Goal: Information Seeking & Learning: Learn about a topic

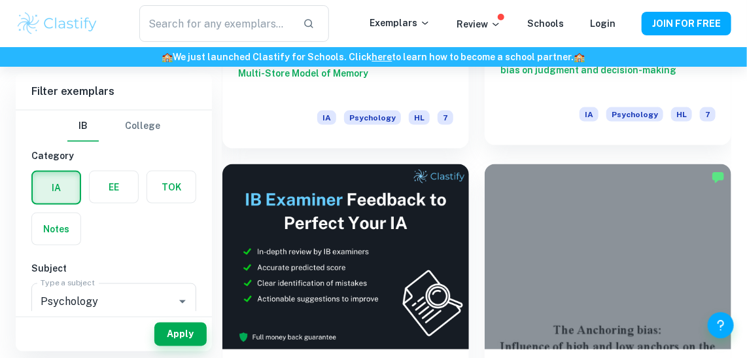
scroll to position [594, 0]
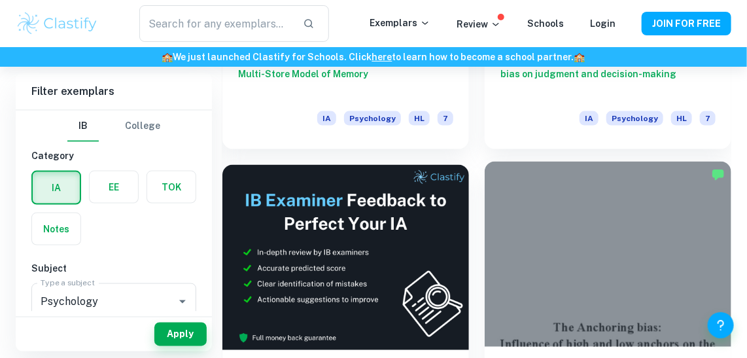
click at [572, 311] on div at bounding box center [607, 253] width 246 height 185
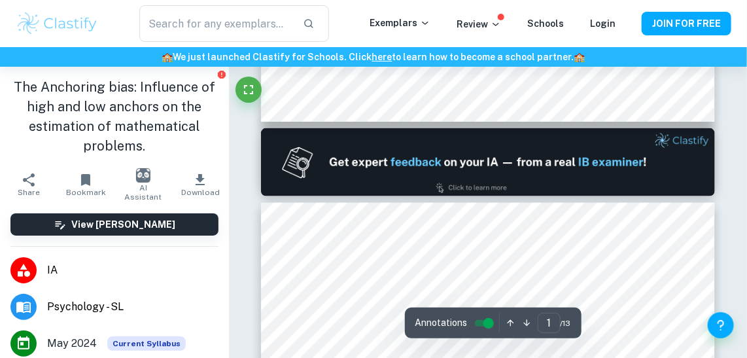
type input "2"
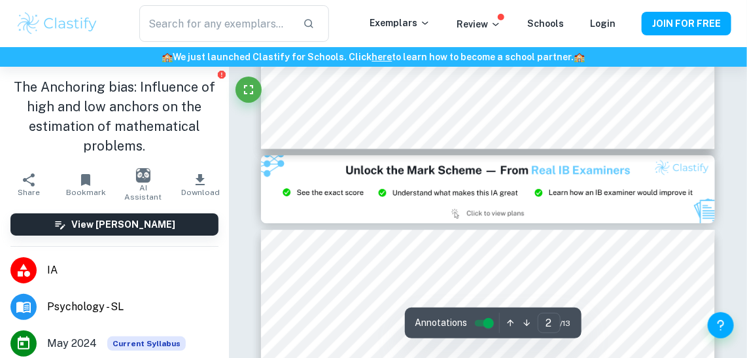
scroll to position [1308, 0]
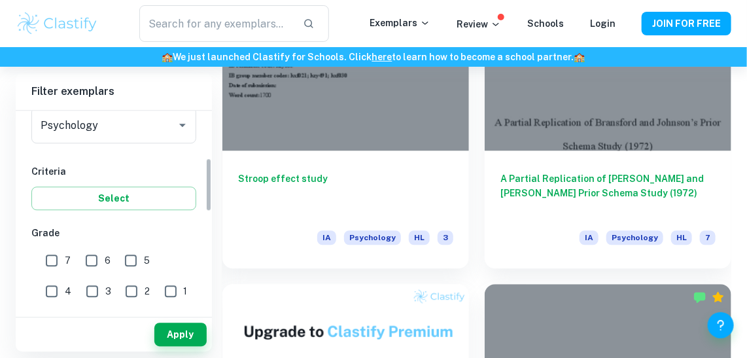
scroll to position [177, 0]
click at [58, 254] on input "7" at bounding box center [52, 260] width 26 height 26
checkbox input "true"
click at [92, 254] on input "6" at bounding box center [91, 260] width 26 height 26
checkbox input "true"
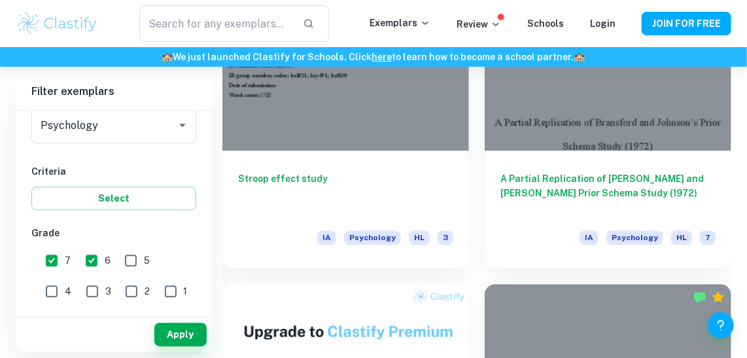
click at [124, 256] on input "5" at bounding box center [131, 260] width 26 height 26
checkbox input "true"
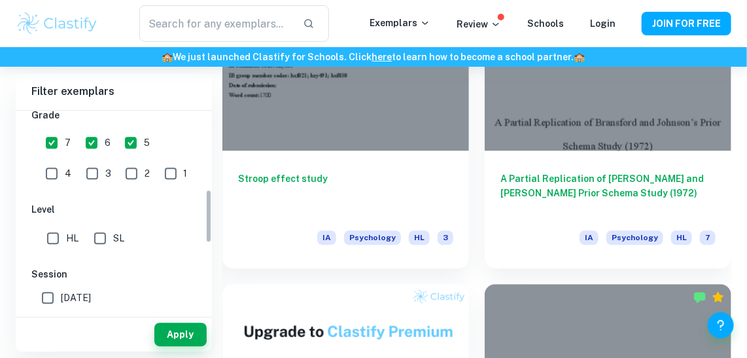
scroll to position [294, 0]
click at [101, 238] on input "SL" at bounding box center [100, 239] width 26 height 26
checkbox input "true"
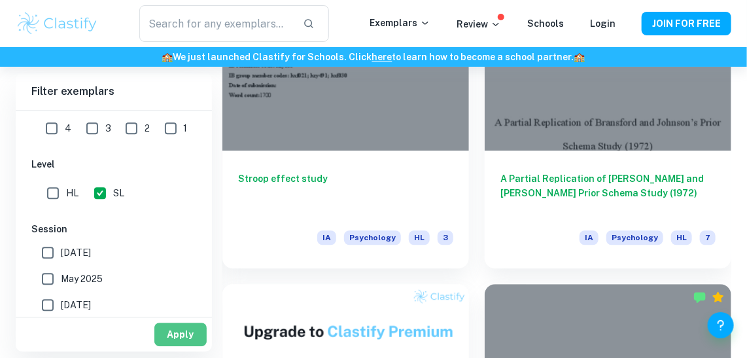
click at [169, 327] on button "Apply" at bounding box center [180, 334] width 52 height 24
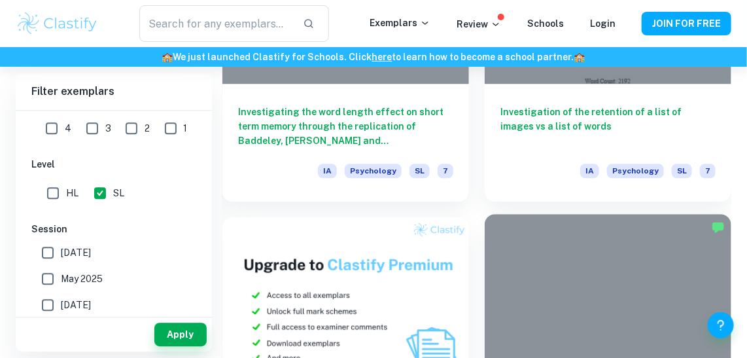
scroll to position [1304, 0]
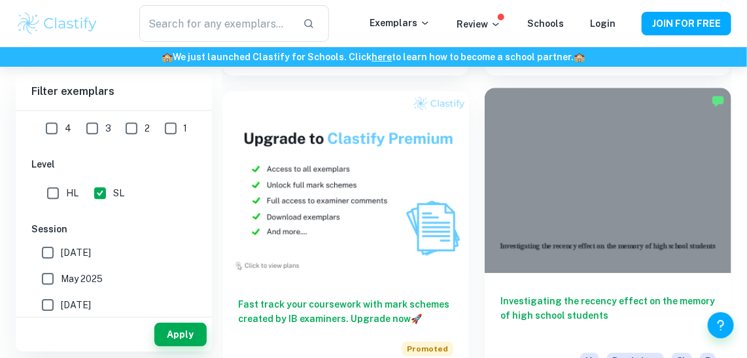
click at [559, 290] on div "Investigating the recency effect on the memory of high school students IA Psych…" at bounding box center [607, 332] width 246 height 118
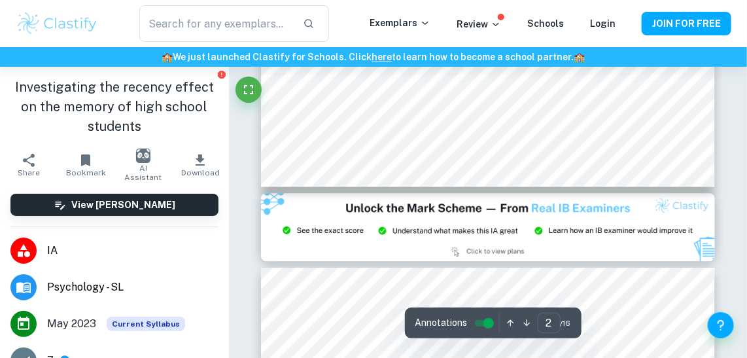
type input "3"
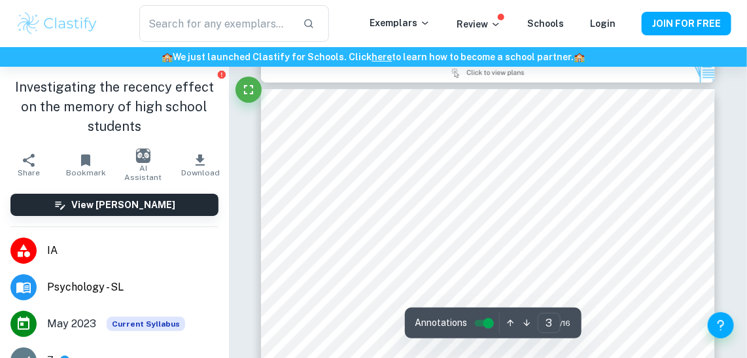
scroll to position [1432, 0]
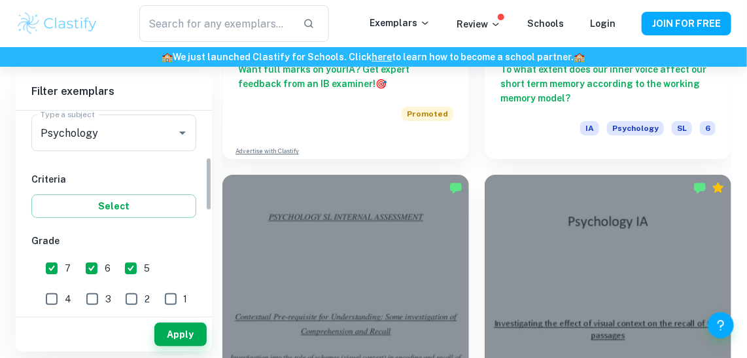
scroll to position [182, 0]
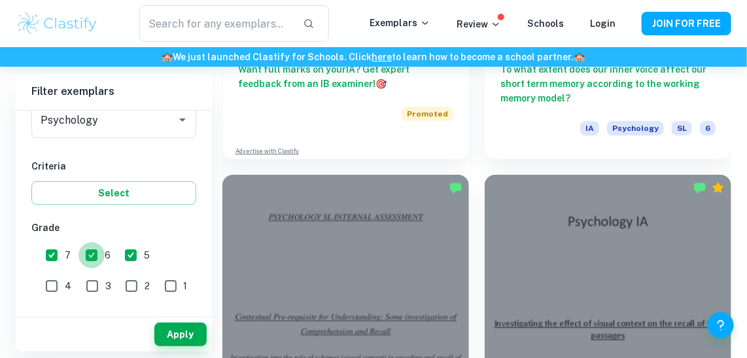
drag, startPoint x: 122, startPoint y: 252, endPoint x: 90, endPoint y: 252, distance: 32.0
click at [89, 254] on input "6" at bounding box center [91, 255] width 26 height 26
checkbox input "false"
click at [131, 257] on input "5" at bounding box center [131, 255] width 26 height 26
checkbox input "false"
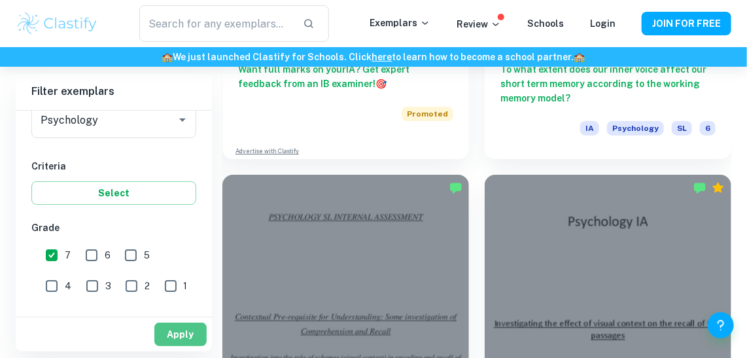
click at [183, 329] on button "Apply" at bounding box center [180, 334] width 52 height 24
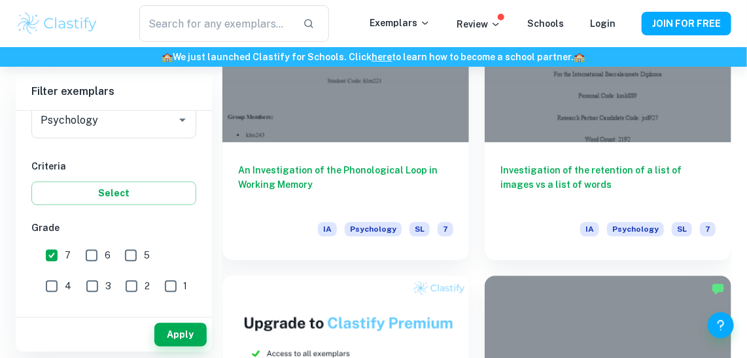
scroll to position [1119, 0]
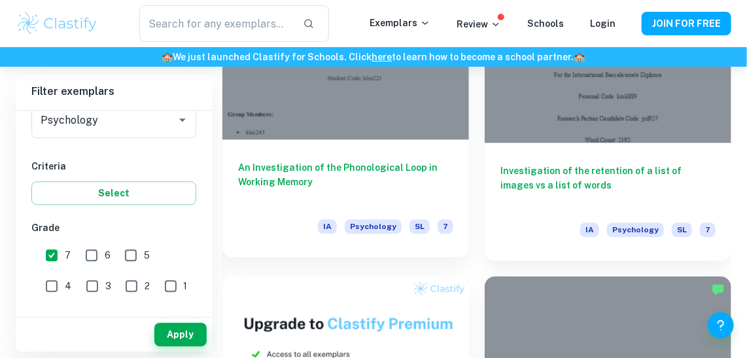
click at [345, 167] on h6 "An Investigation of the Phonological Loop in Working Memory" at bounding box center [345, 181] width 215 height 43
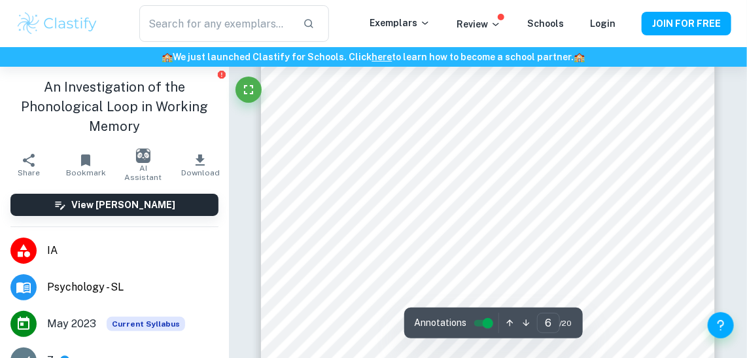
scroll to position [3385, 0]
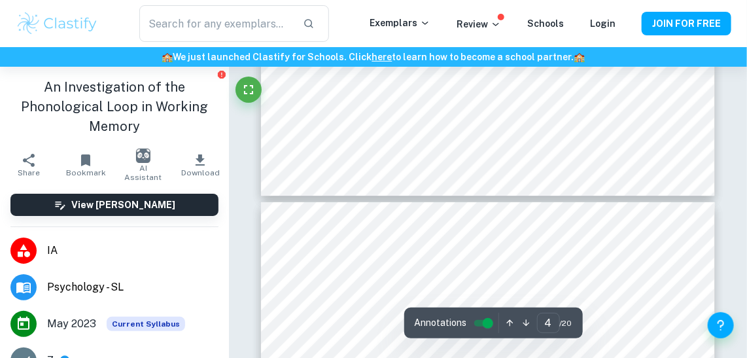
type input "3"
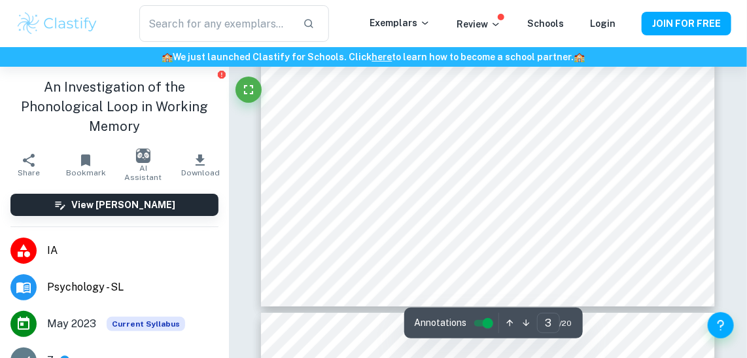
scroll to position [1689, 0]
